Goal: Navigation & Orientation: Find specific page/section

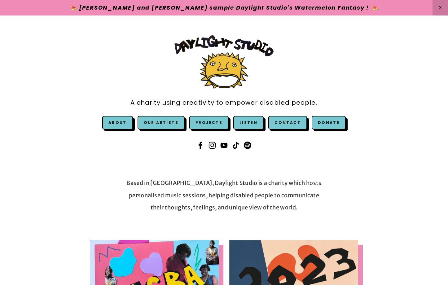
scroll to position [82, 0]
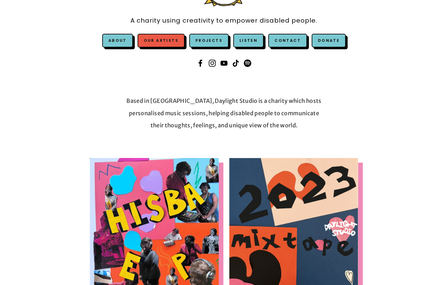
click at [168, 40] on link "Our Artists" at bounding box center [161, 41] width 47 height 14
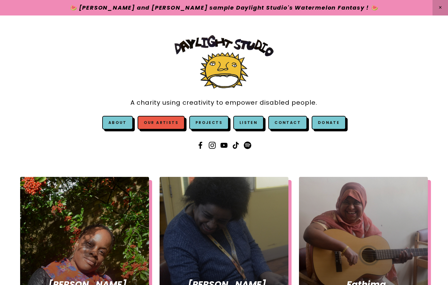
click at [160, 125] on link "Our Artists" at bounding box center [161, 123] width 47 height 14
